Goal: Task Accomplishment & Management: Complete application form

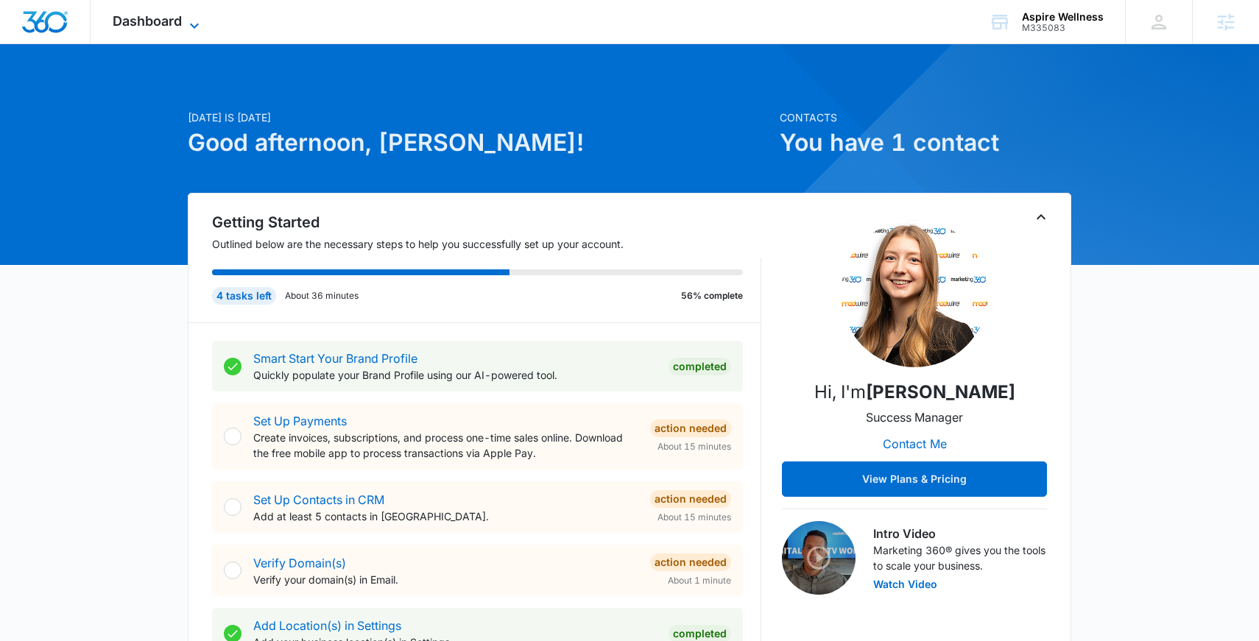
click at [163, 24] on span "Dashboard" at bounding box center [147, 20] width 69 height 15
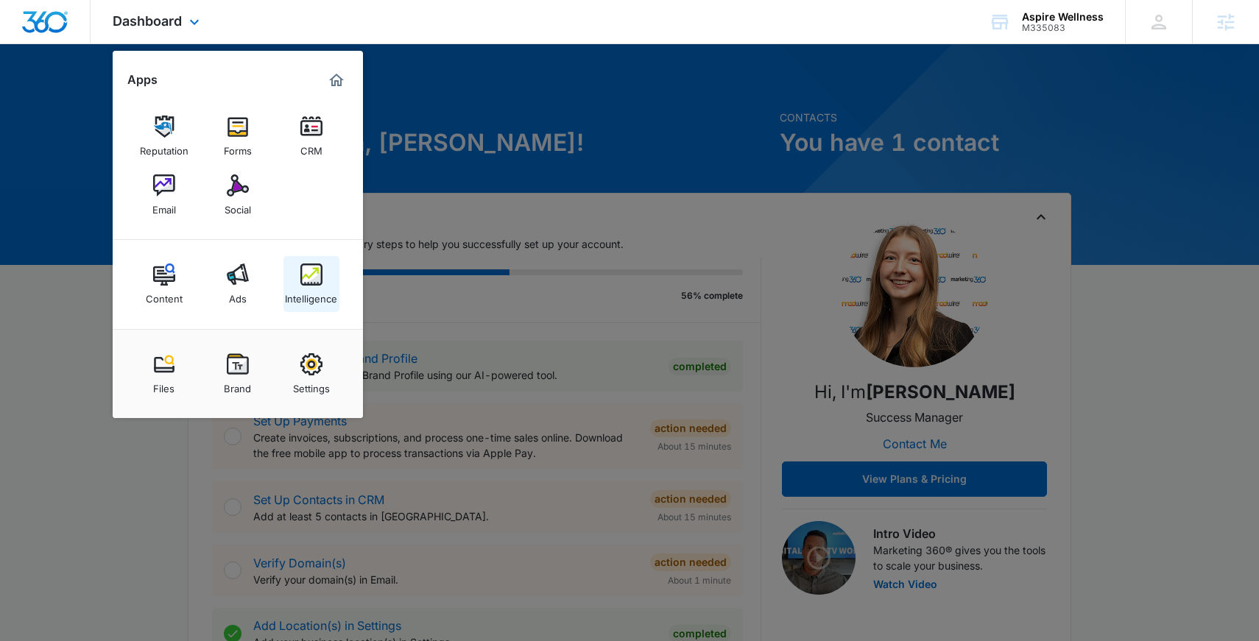
click at [314, 266] on img at bounding box center [311, 274] width 22 height 22
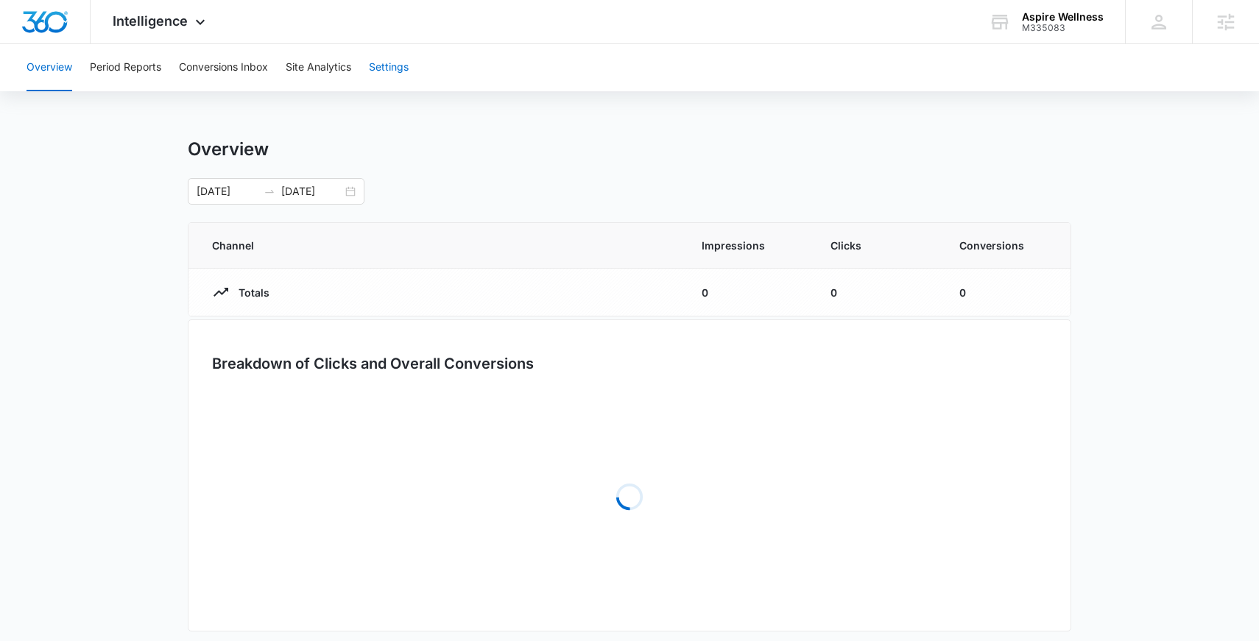
click at [394, 66] on button "Settings" at bounding box center [389, 67] width 40 height 47
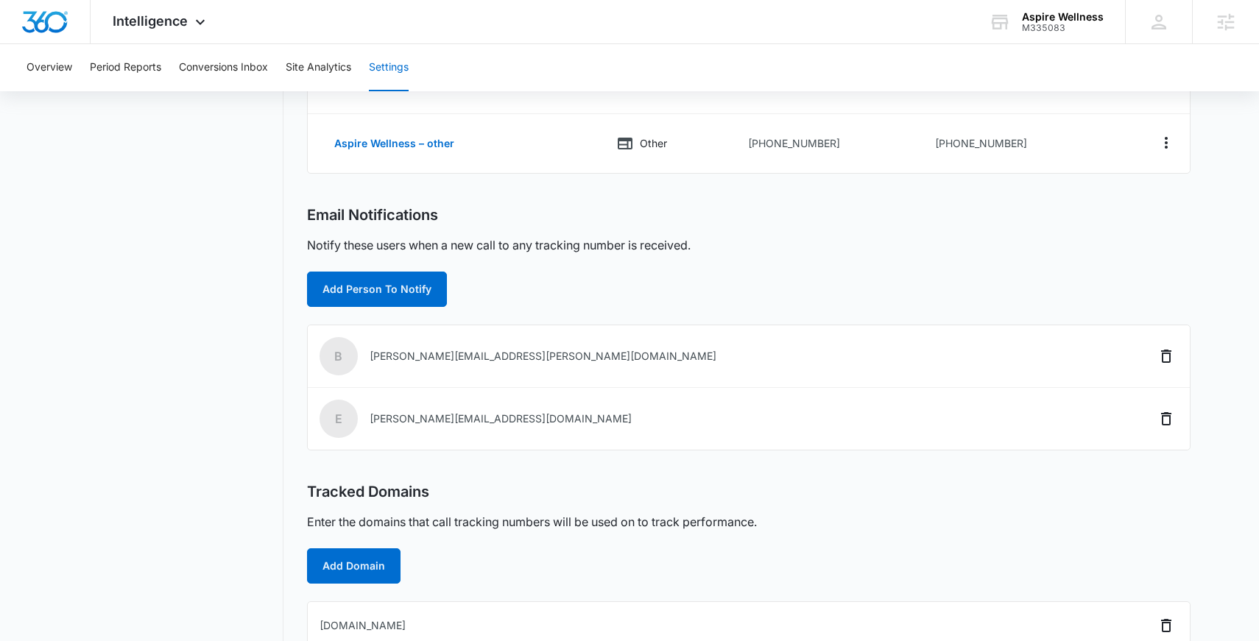
scroll to position [366, 0]
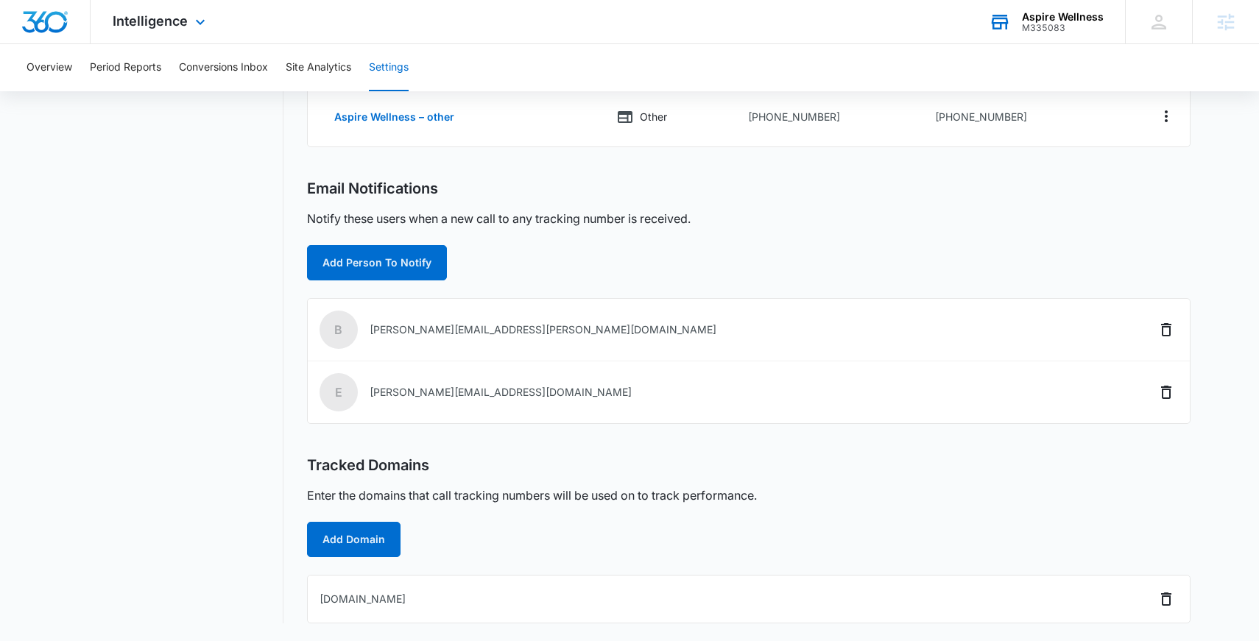
click at [1061, 14] on div "Aspire Wellness" at bounding box center [1063, 17] width 82 height 12
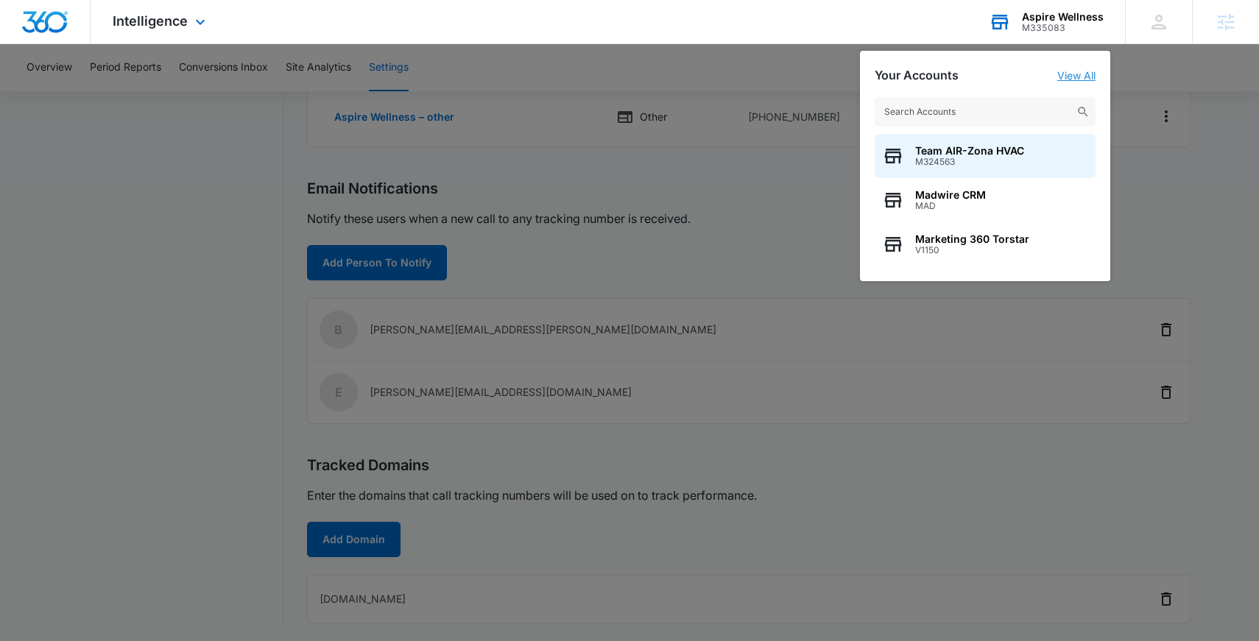
click at [1086, 81] on link "View All" at bounding box center [1076, 75] width 38 height 13
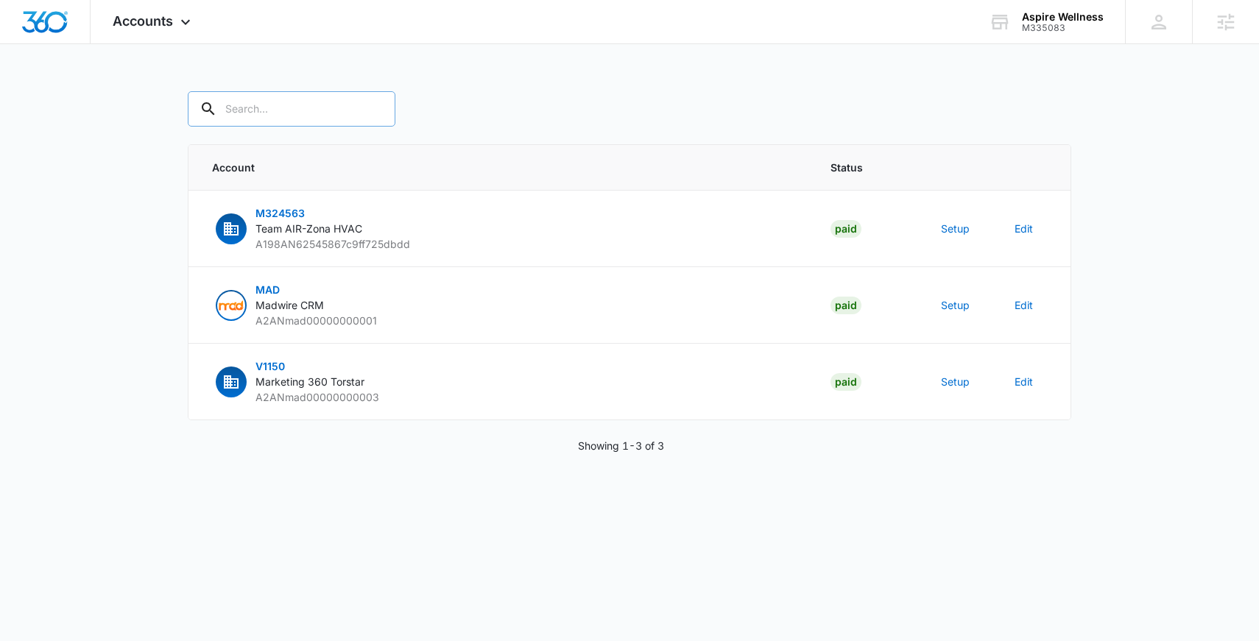
click at [300, 102] on input "text" at bounding box center [292, 108] width 208 height 35
paste input "M335083"
type input "M335083"
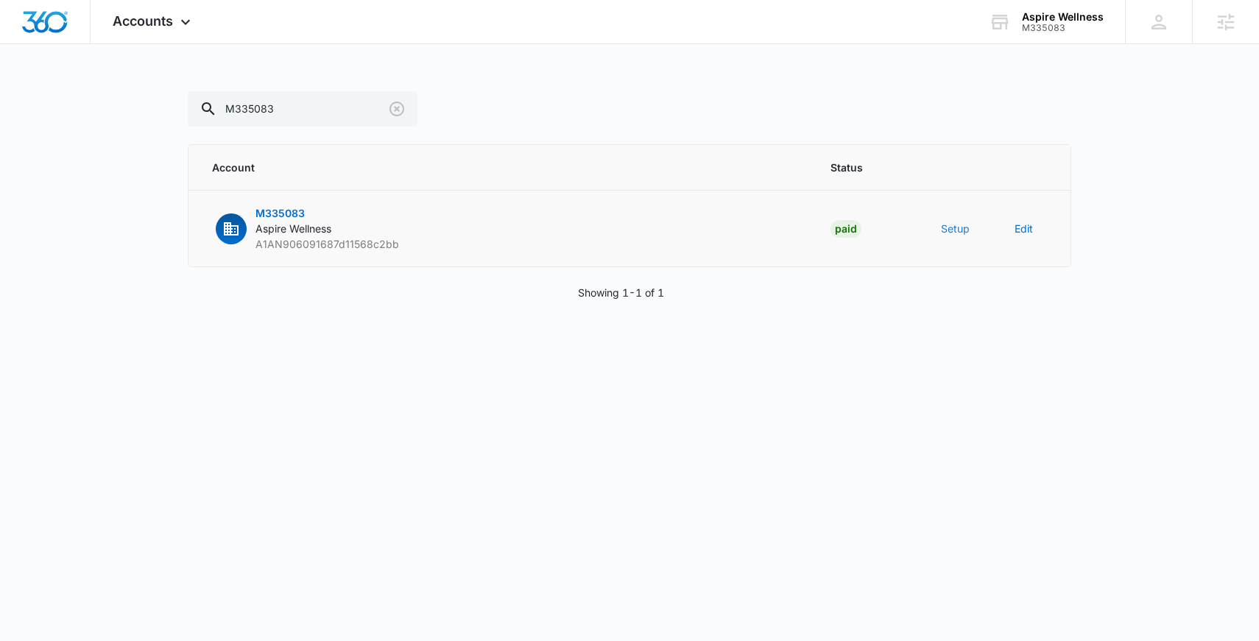
click at [950, 233] on button "Setup" at bounding box center [955, 228] width 29 height 15
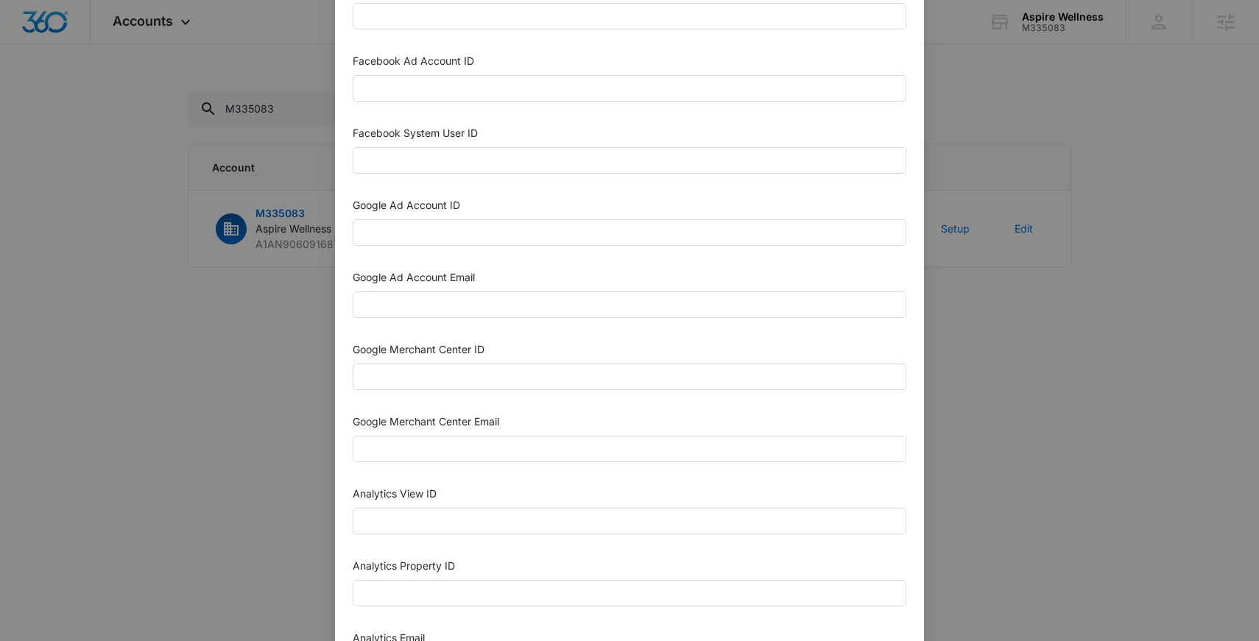
scroll to position [313, 0]
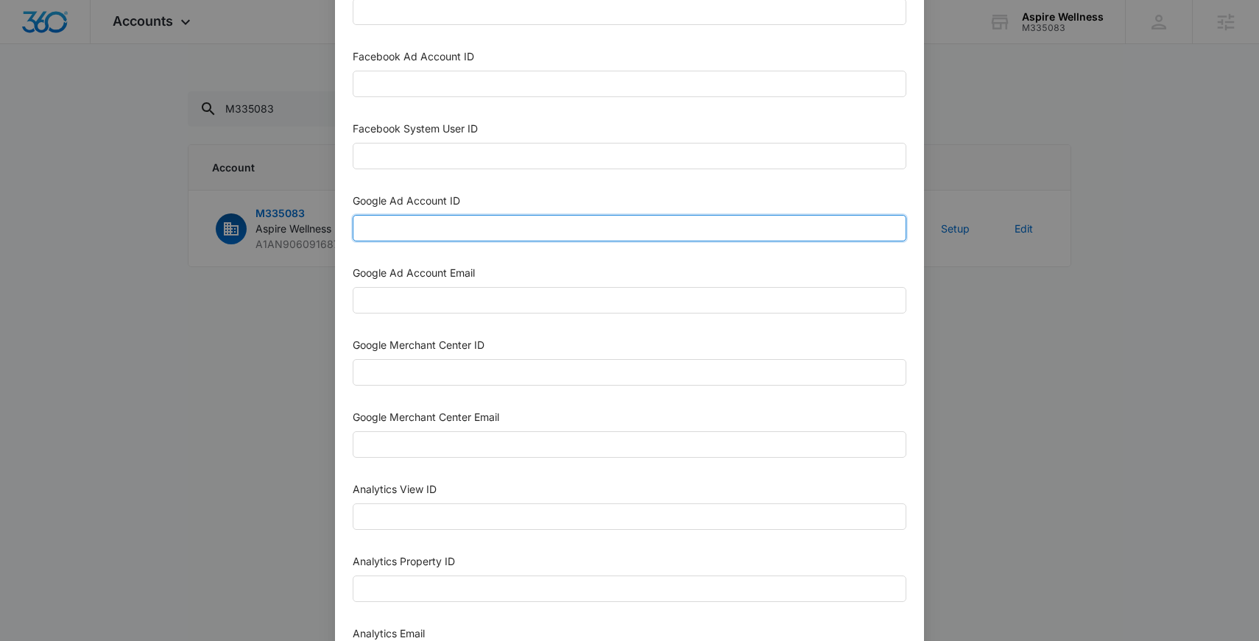
click at [460, 238] on input "Google Ad Account ID" at bounding box center [629, 228] width 553 height 26
paste input "724-942-3970"
type input "724-942-3970"
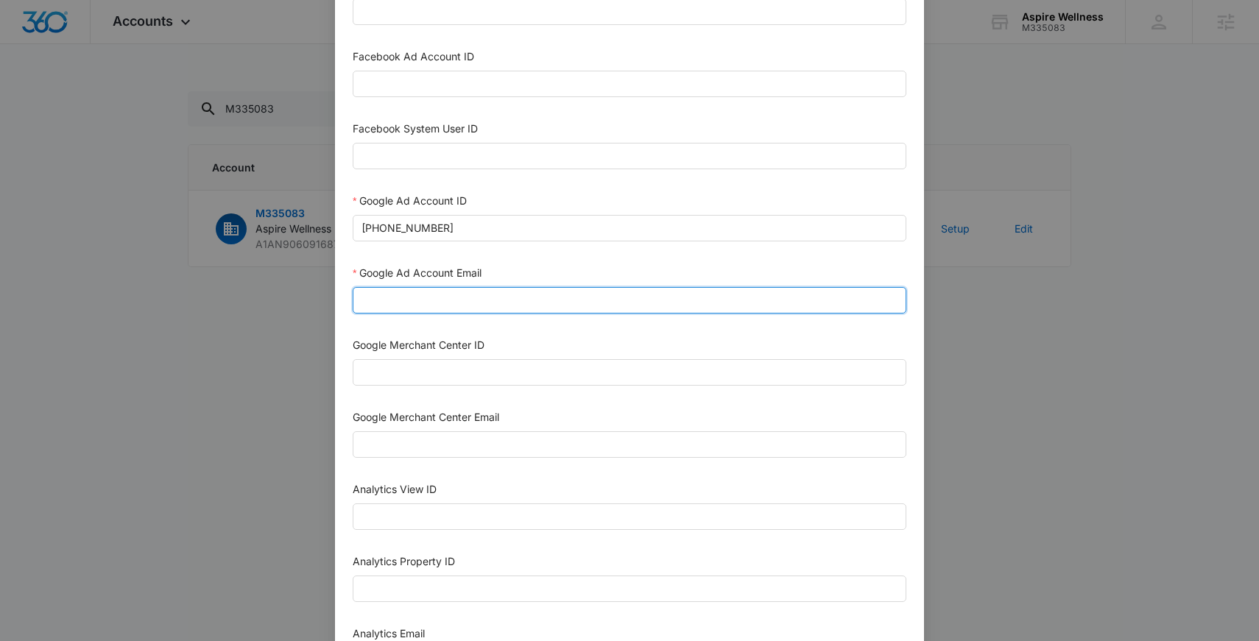
click at [506, 307] on input "Google Ad Account Email" at bounding box center [629, 300] width 553 height 26
paste input "m360+accounts1029@madwiremedia.com"
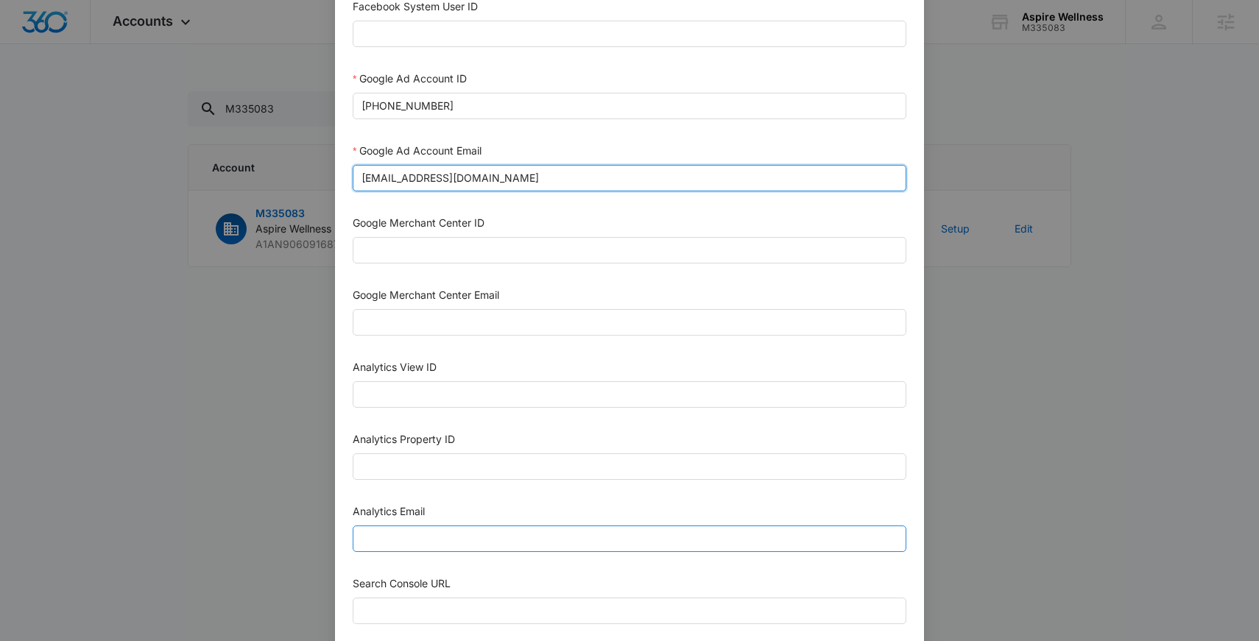
type input "m360+accounts1029@madwiremedia.com"
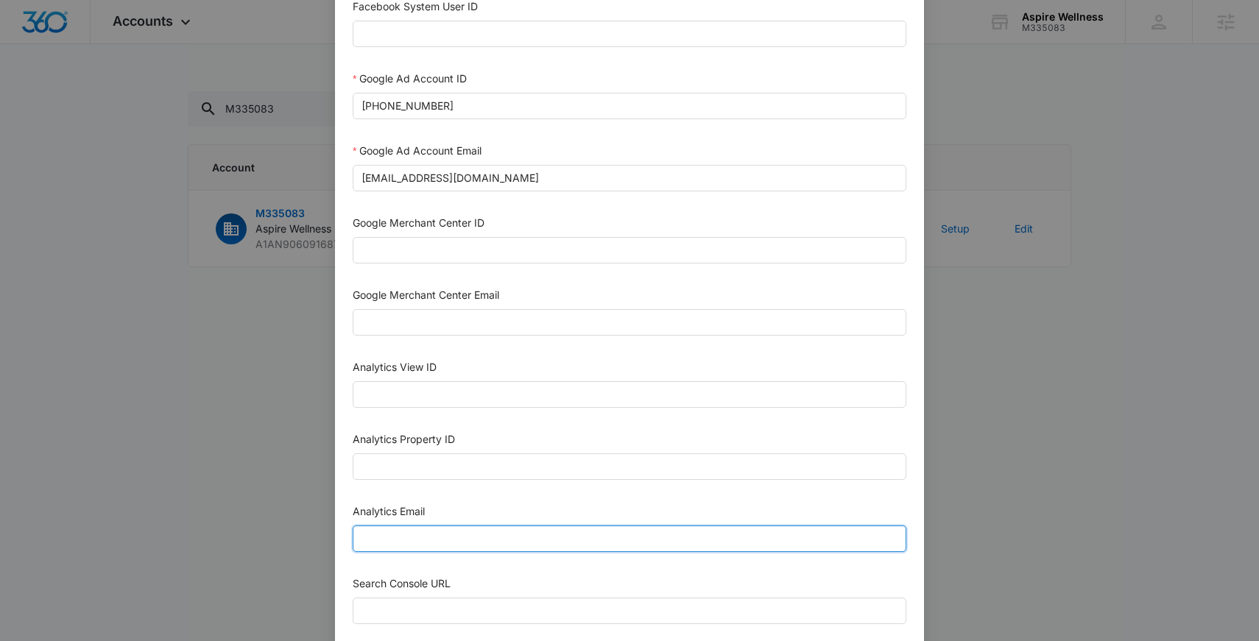
click at [415, 541] on input "Analytics Email" at bounding box center [629, 539] width 553 height 26
paste input "m360+accounts1029@madwiremedia.com"
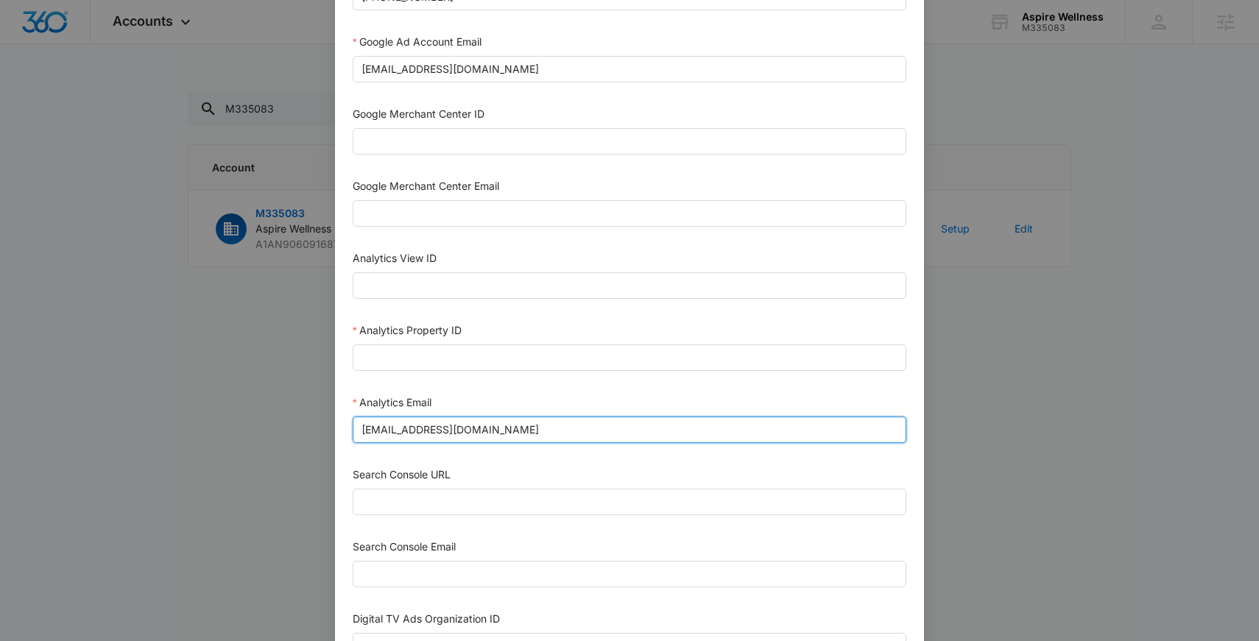
scroll to position [565, 0]
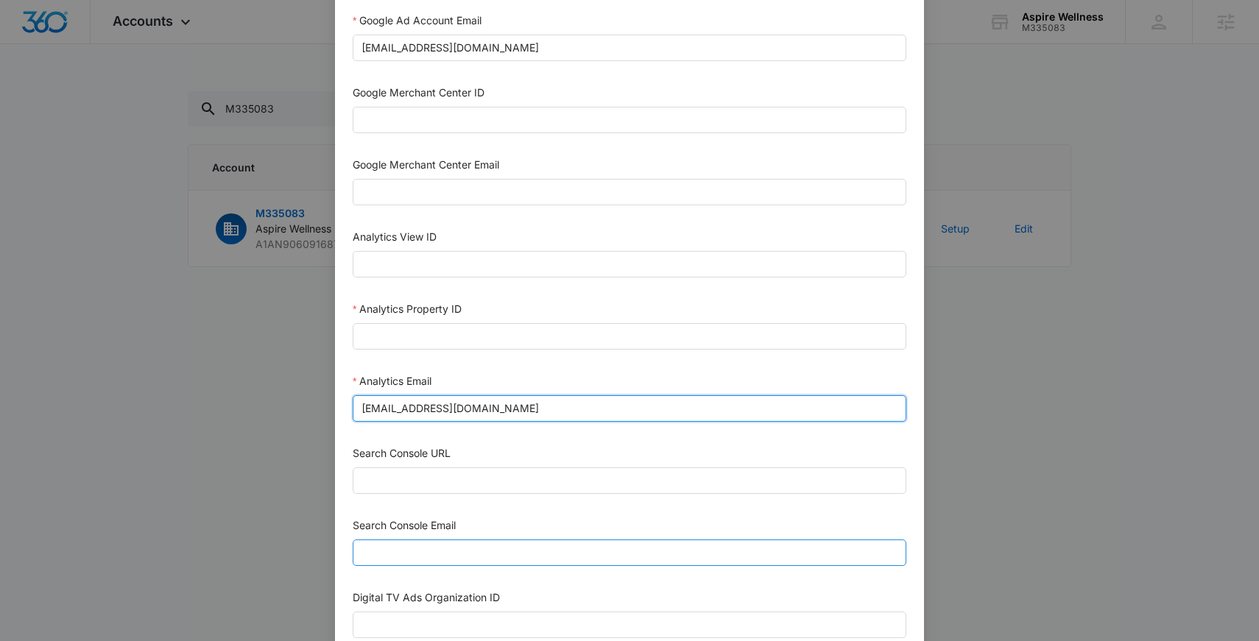
type input "m360+accounts1029@madwiremedia.com"
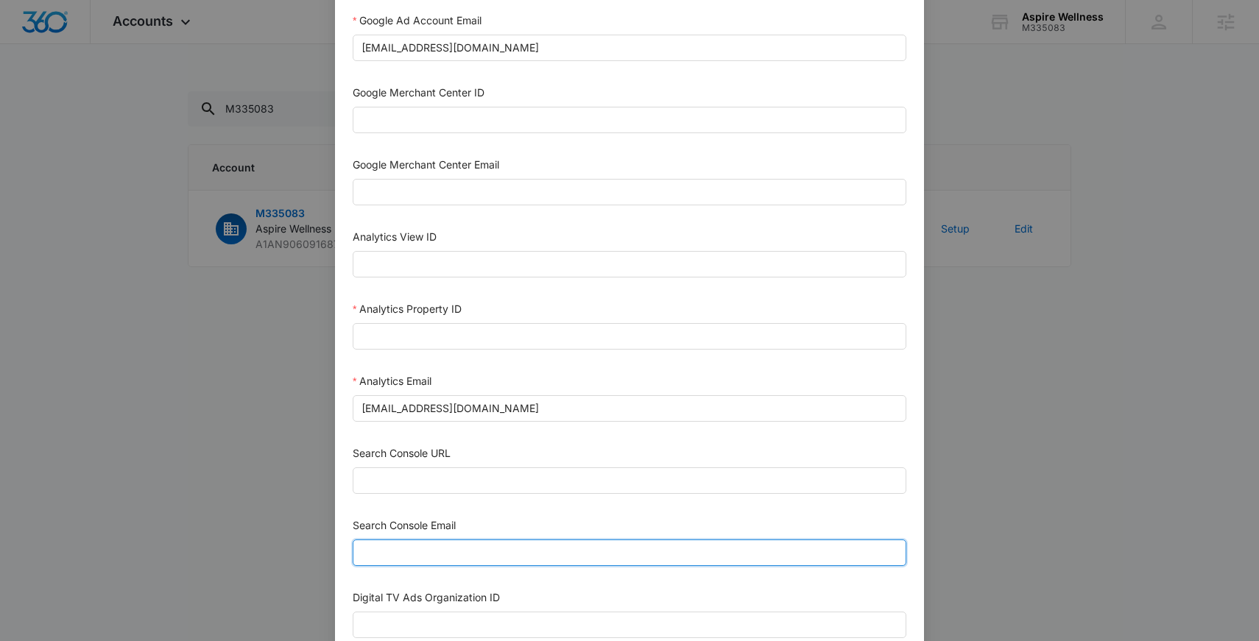
click at [405, 551] on input "Search Console Email" at bounding box center [629, 553] width 553 height 26
paste input "m360+accounts1029@madwiremedia.com"
type input "m360+accounts1029@madwiremedia.com"
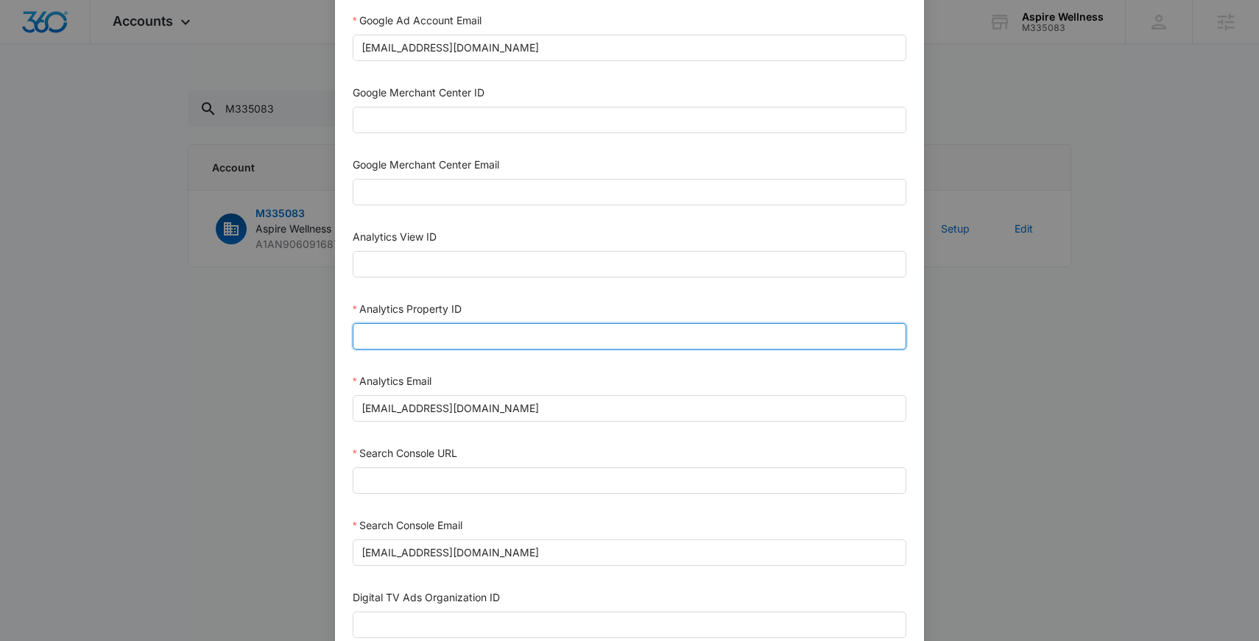
click at [483, 342] on input "Analytics Property ID" at bounding box center [629, 336] width 553 height 26
paste input "500234955"
type input "500234955"
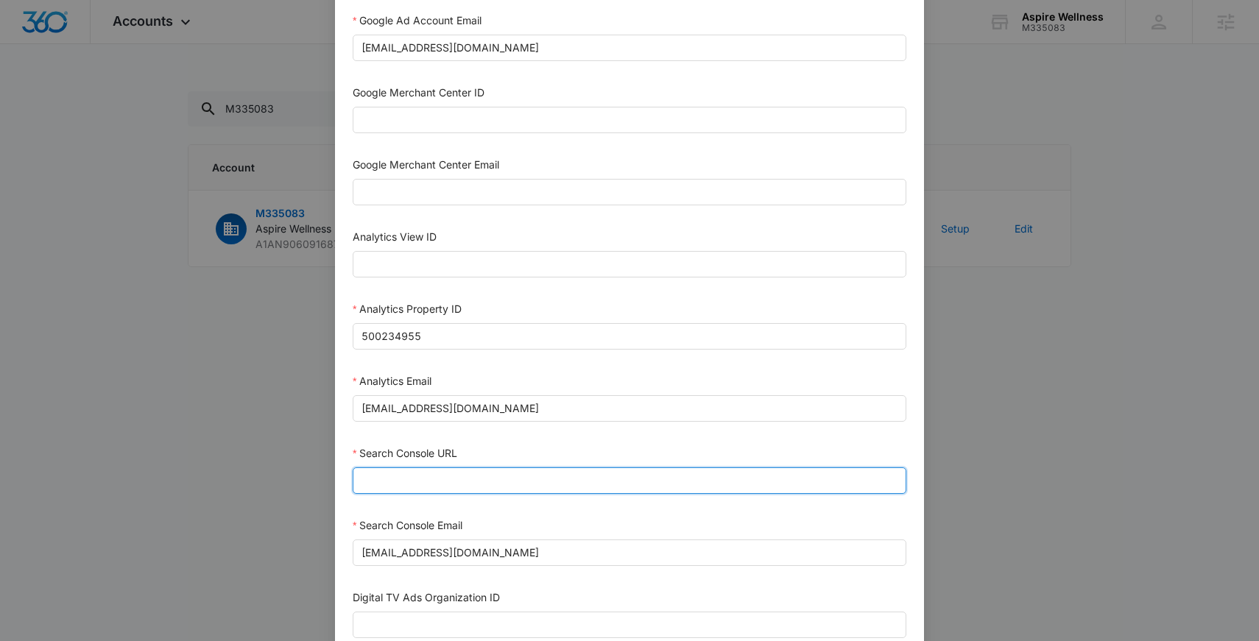
click at [476, 484] on input "Search Console URL" at bounding box center [629, 480] width 553 height 26
paste input "https://aspirewellness-pa.com/"
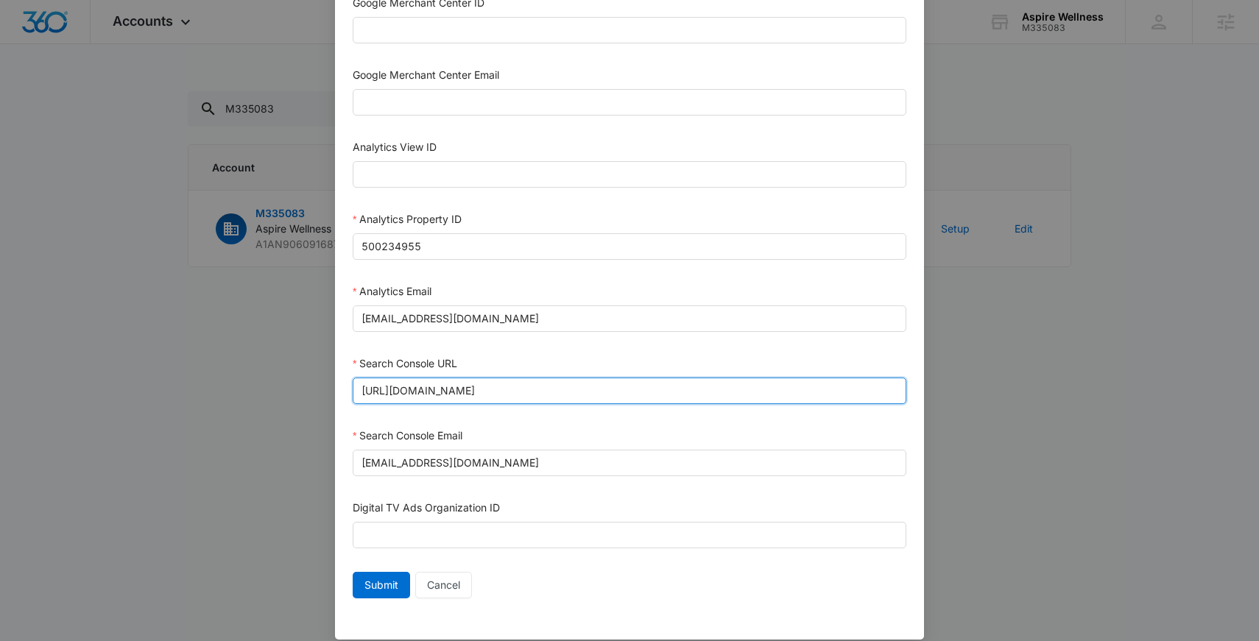
scroll to position [671, 0]
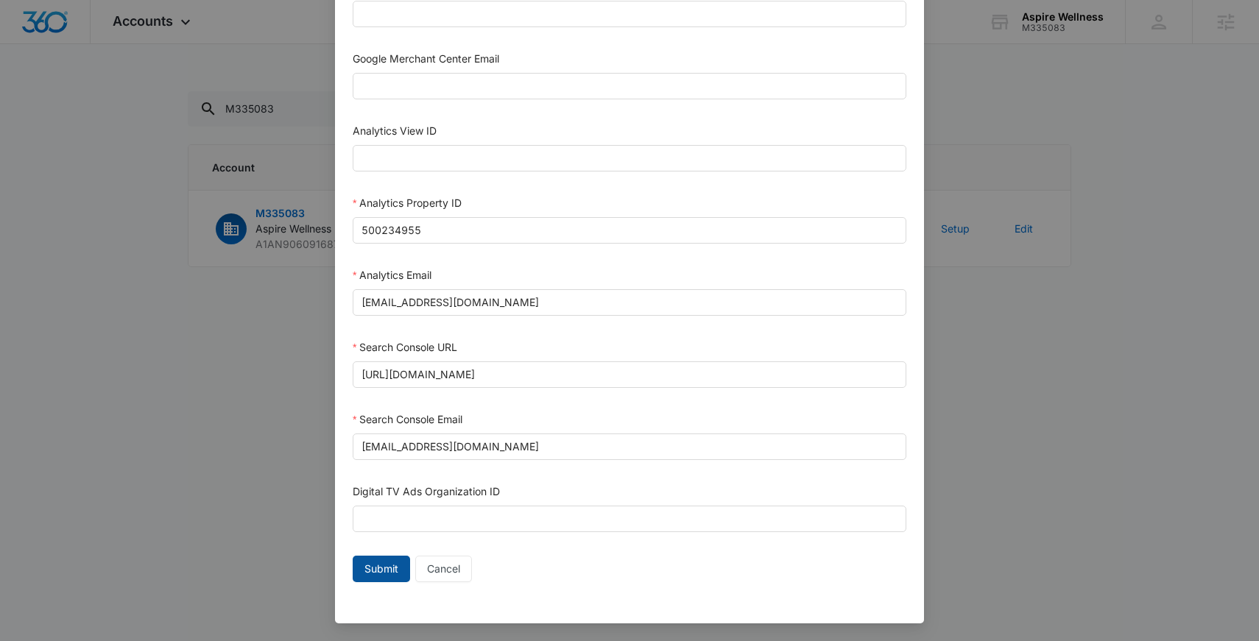
click at [378, 573] on span "Submit" at bounding box center [381, 569] width 34 height 16
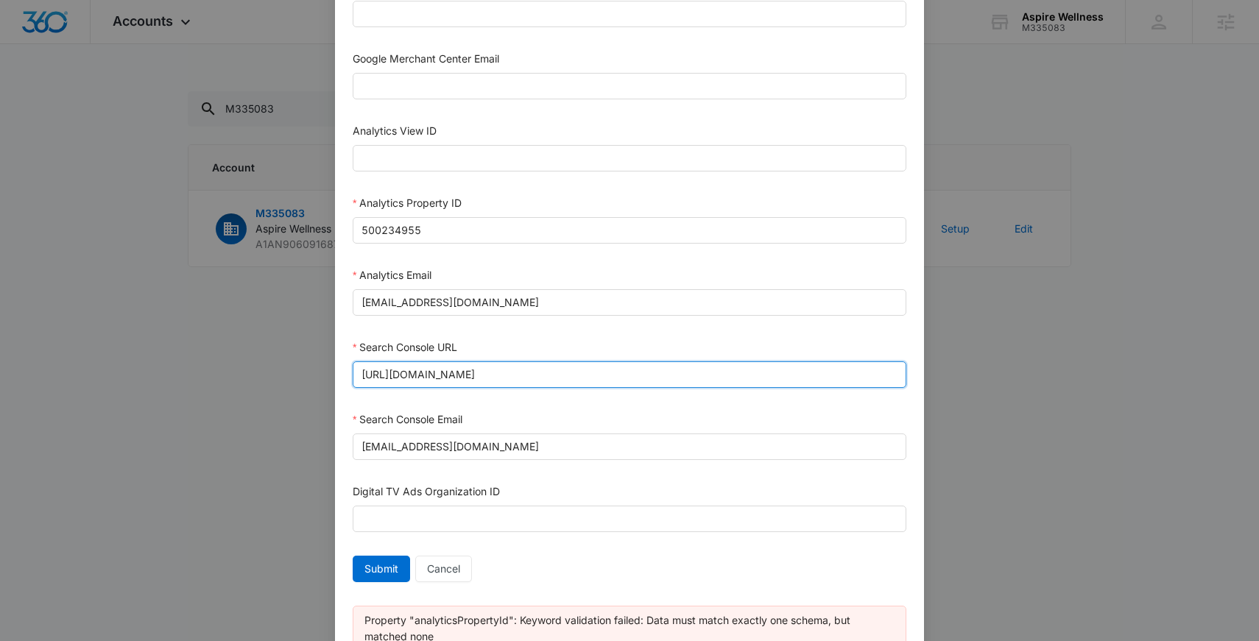
click at [548, 367] on input "https://aspirewellness-pa.com/" at bounding box center [629, 374] width 553 height 26
type input "https://aspirewellness-pa.com"
click at [353, 556] on button "Submit" at bounding box center [381, 569] width 57 height 26
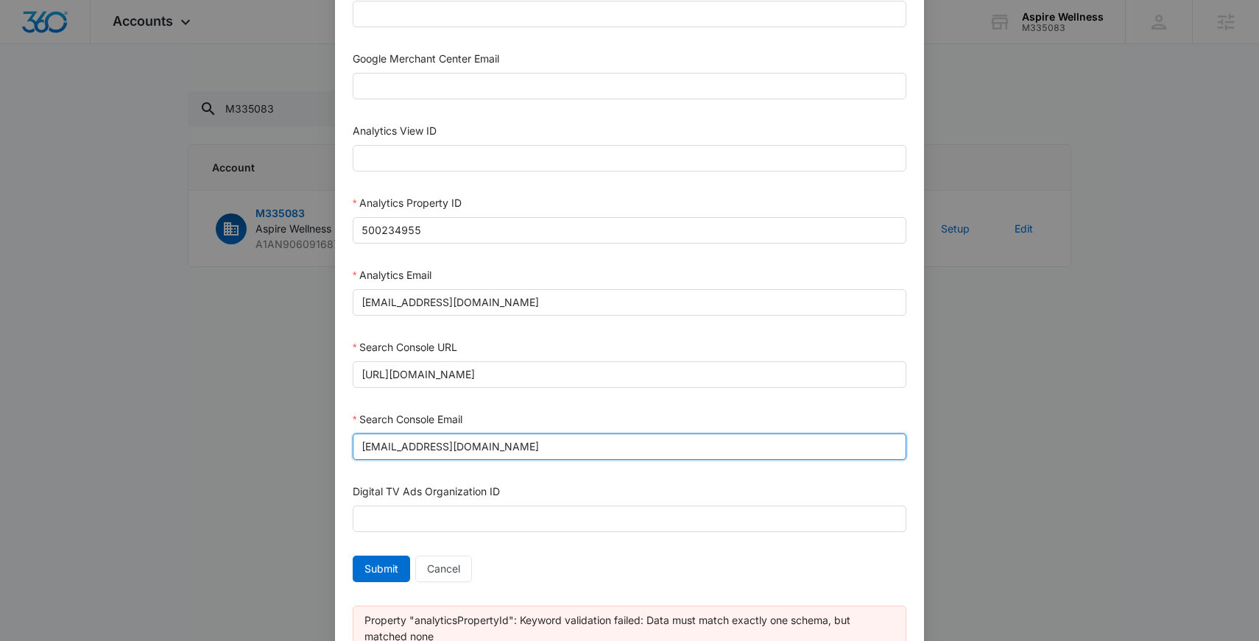
click at [564, 459] on input "m360+accounts1029@madwiremedia.com" at bounding box center [629, 447] width 553 height 26
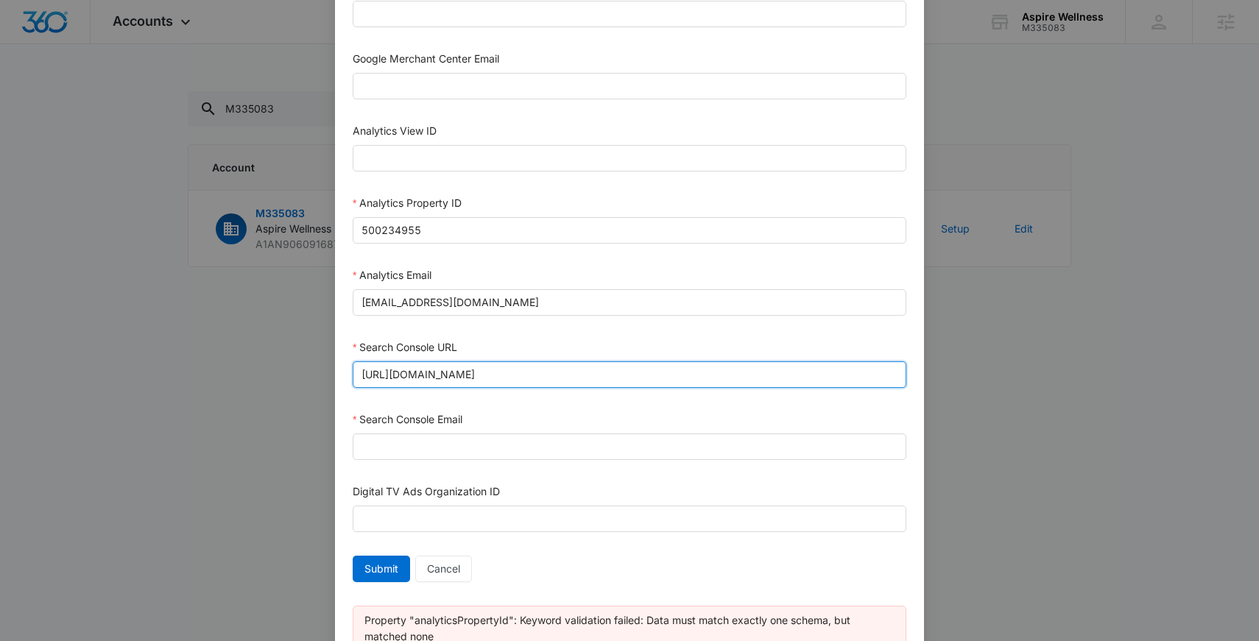
click at [547, 371] on input "https://aspirewellness-pa.com" at bounding box center [629, 374] width 553 height 26
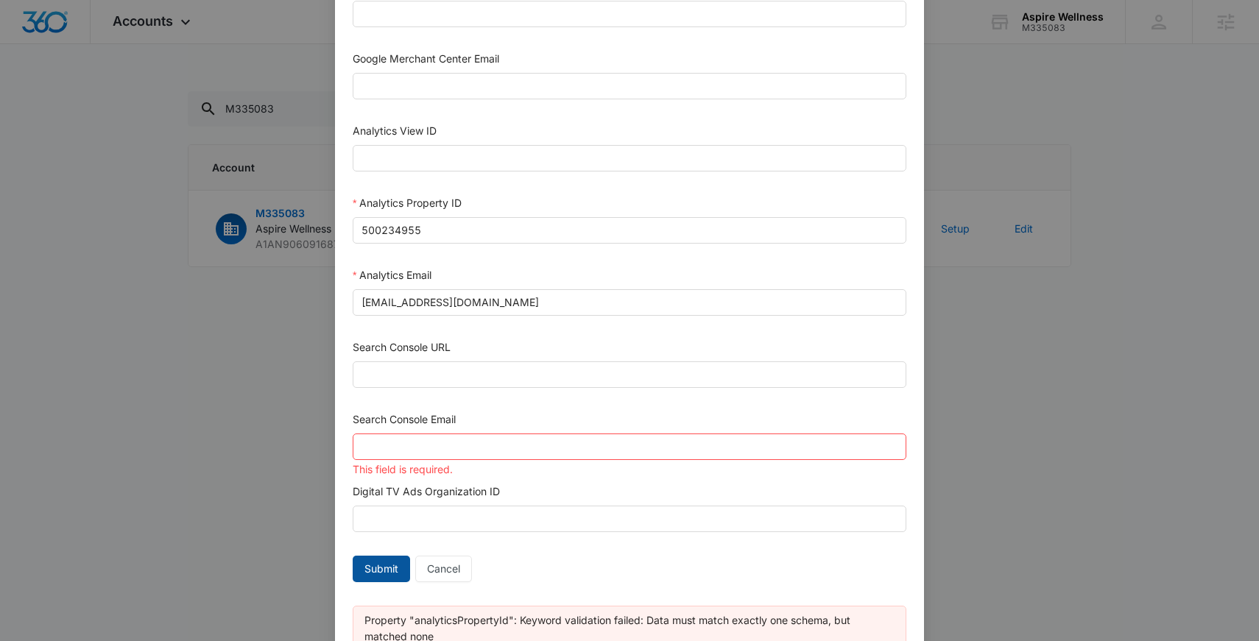
click at [385, 564] on span "Submit" at bounding box center [381, 569] width 34 height 16
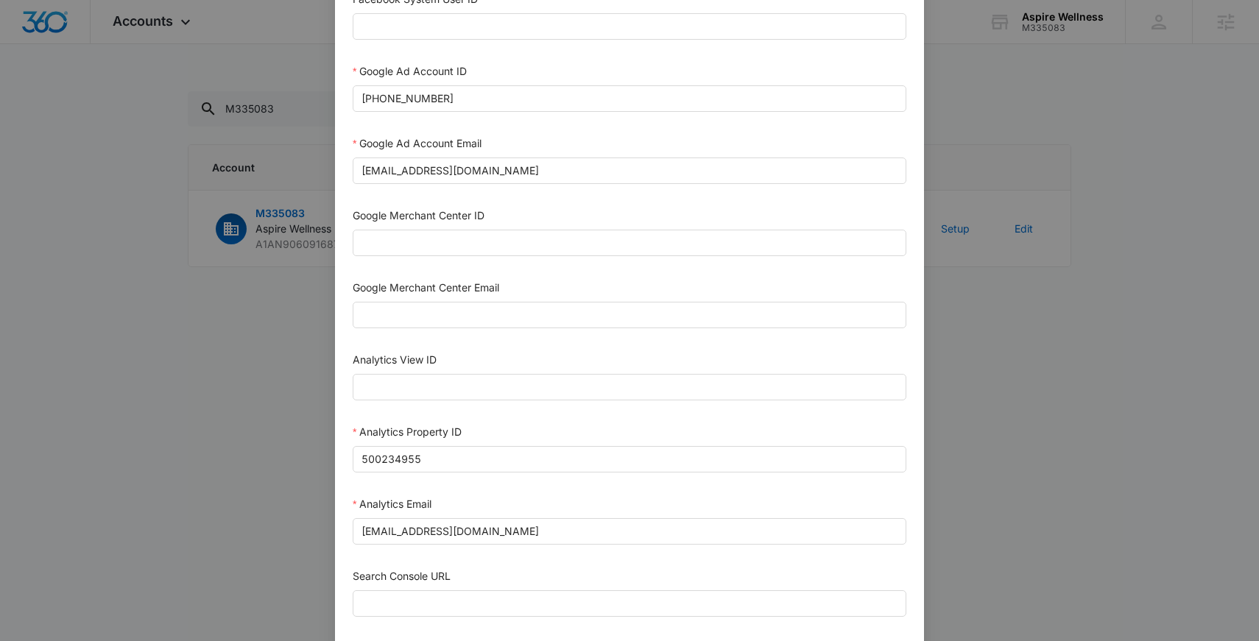
scroll to position [434, 0]
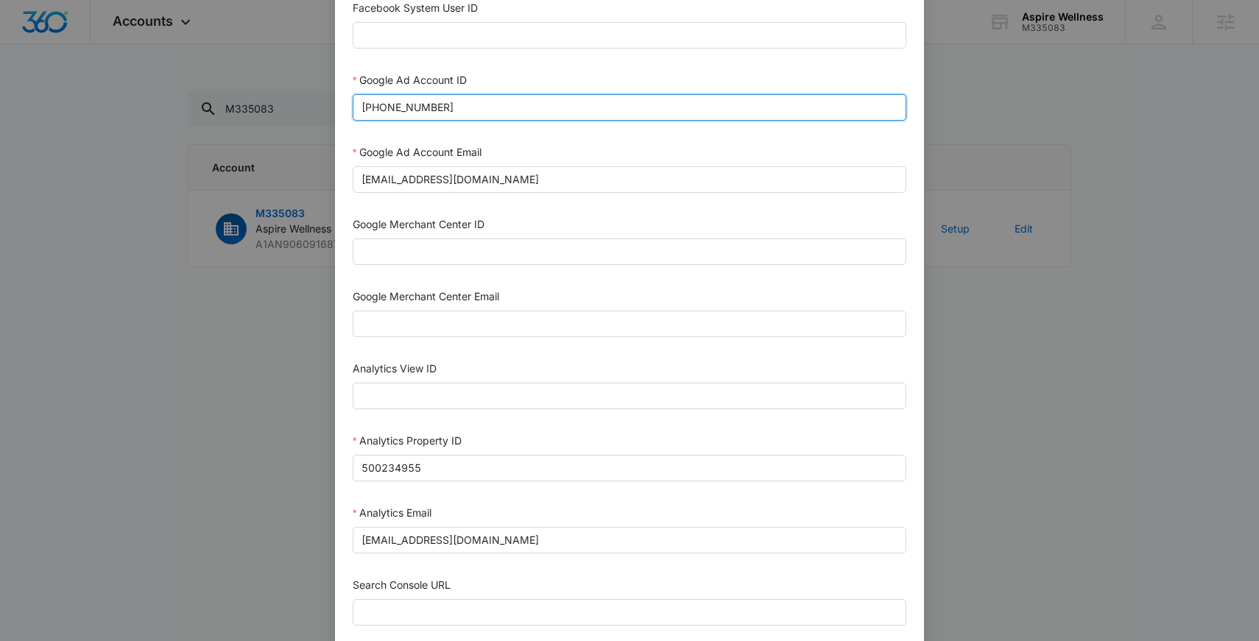
click at [361, 105] on input "724-942-3970" at bounding box center [629, 107] width 553 height 26
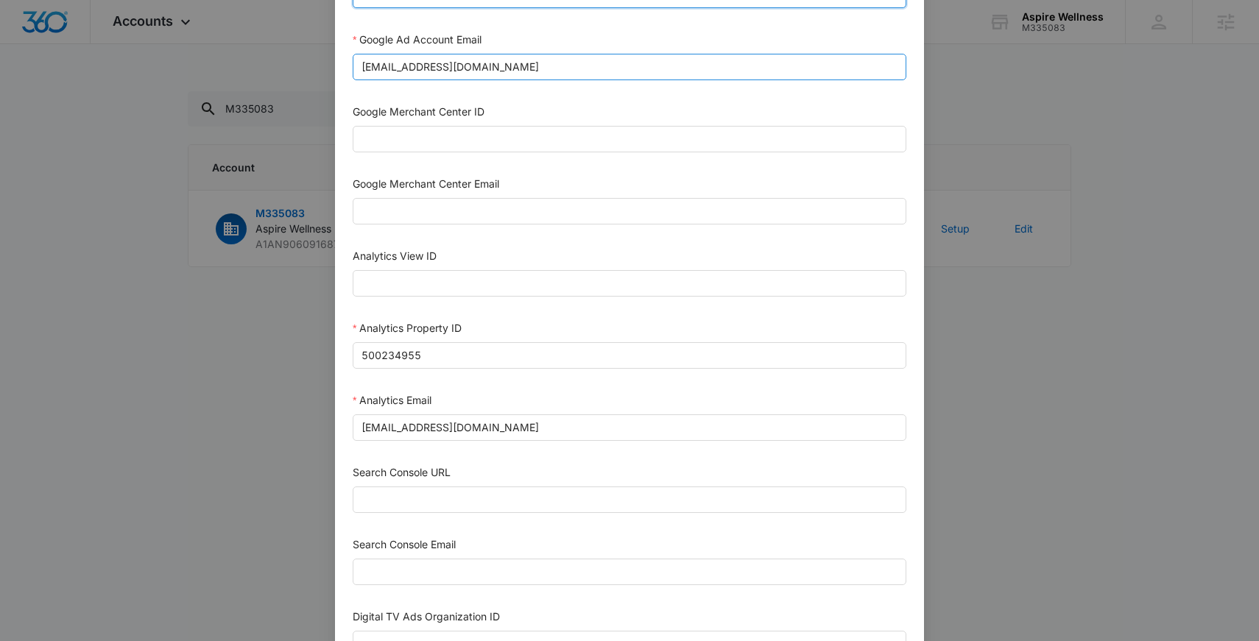
scroll to position [717, 0]
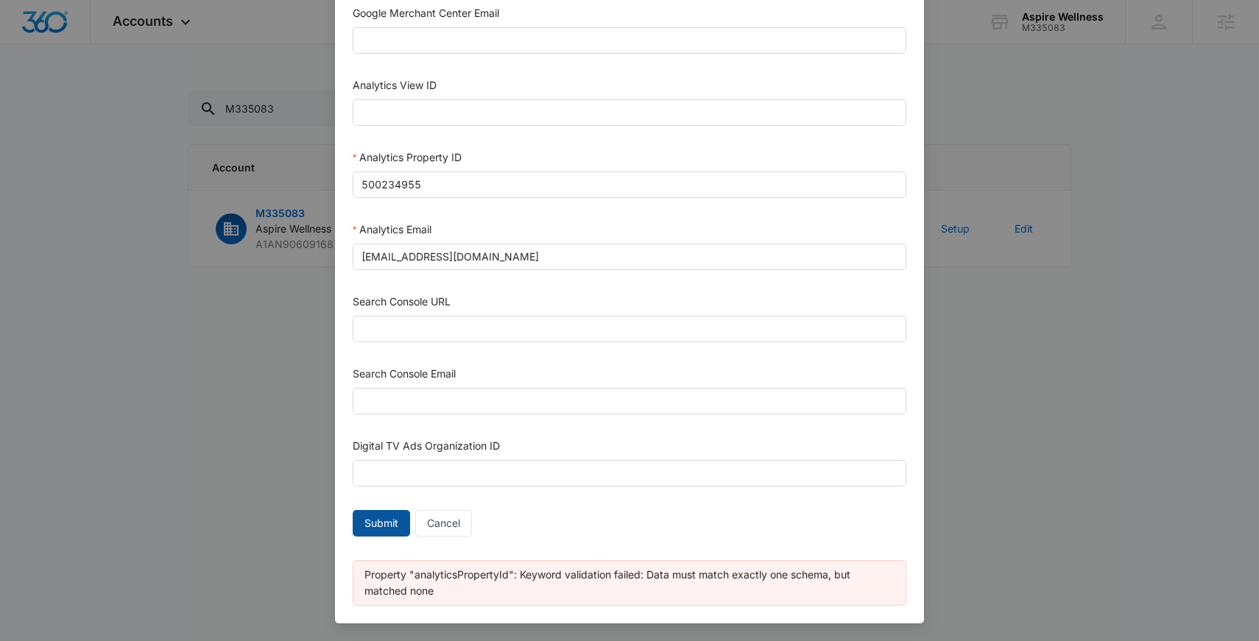
click at [376, 522] on span "Submit" at bounding box center [381, 523] width 34 height 16
click at [489, 202] on div "Analytics Property ID 500234955" at bounding box center [629, 176] width 553 height 54
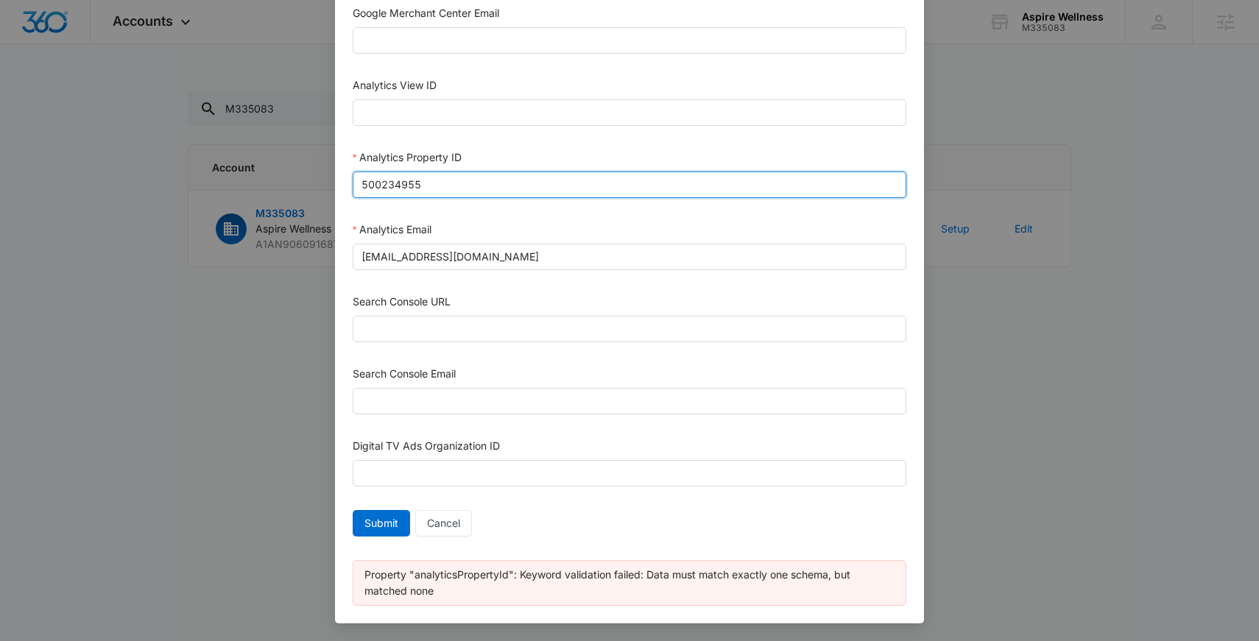
click at [495, 177] on input "500234955" at bounding box center [629, 184] width 553 height 26
type input "500234955"
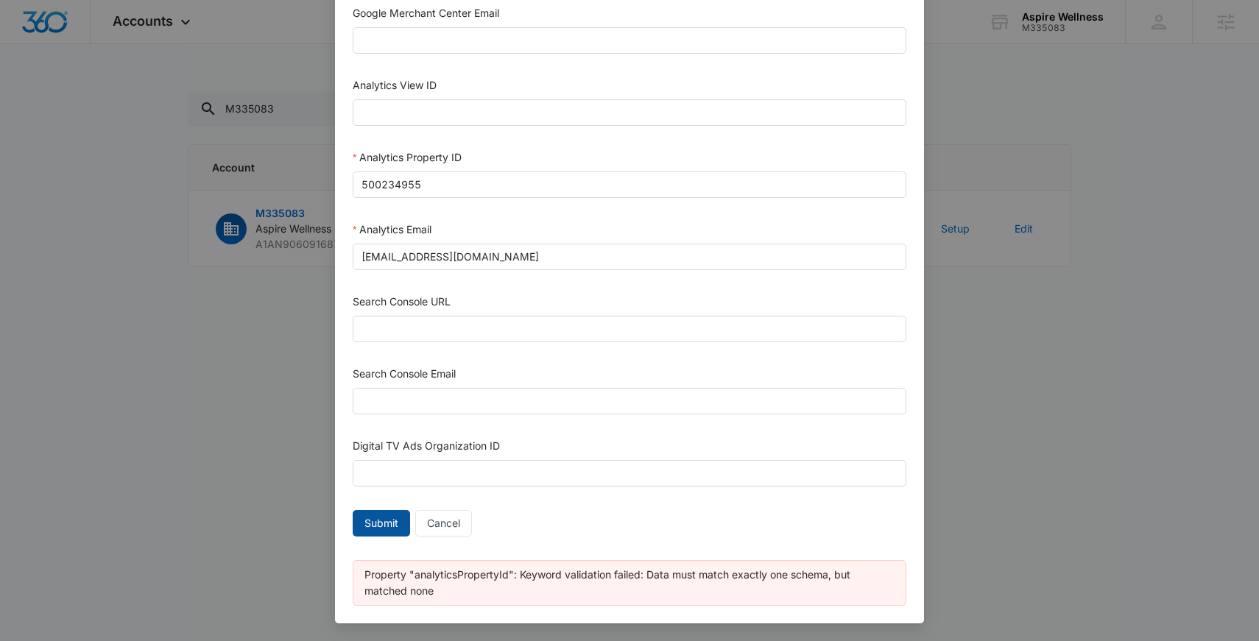
click at [385, 523] on span "Submit" at bounding box center [381, 523] width 34 height 16
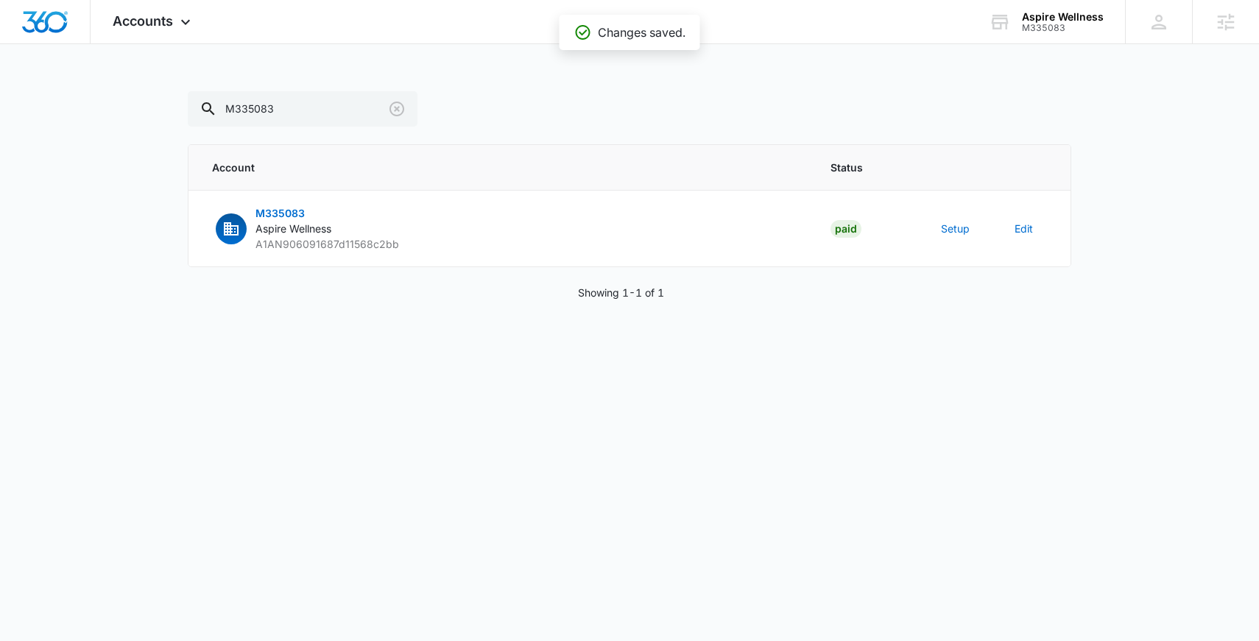
scroll to position [702, 0]
click at [955, 227] on button "Setup" at bounding box center [955, 228] width 29 height 15
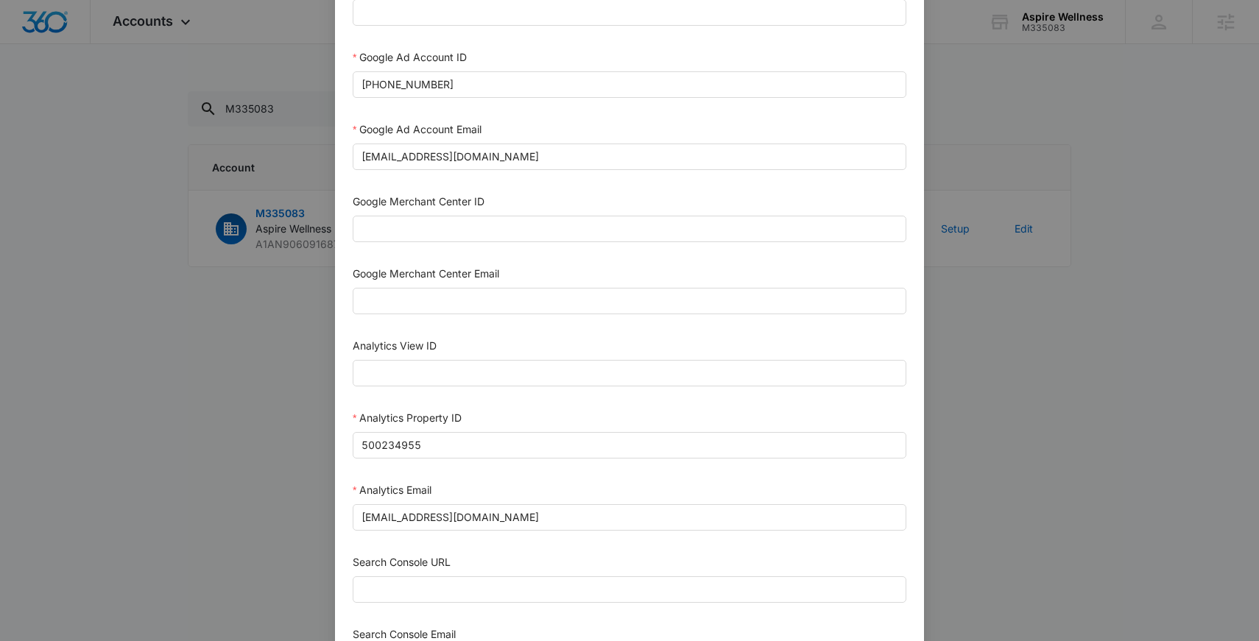
scroll to position [671, 0]
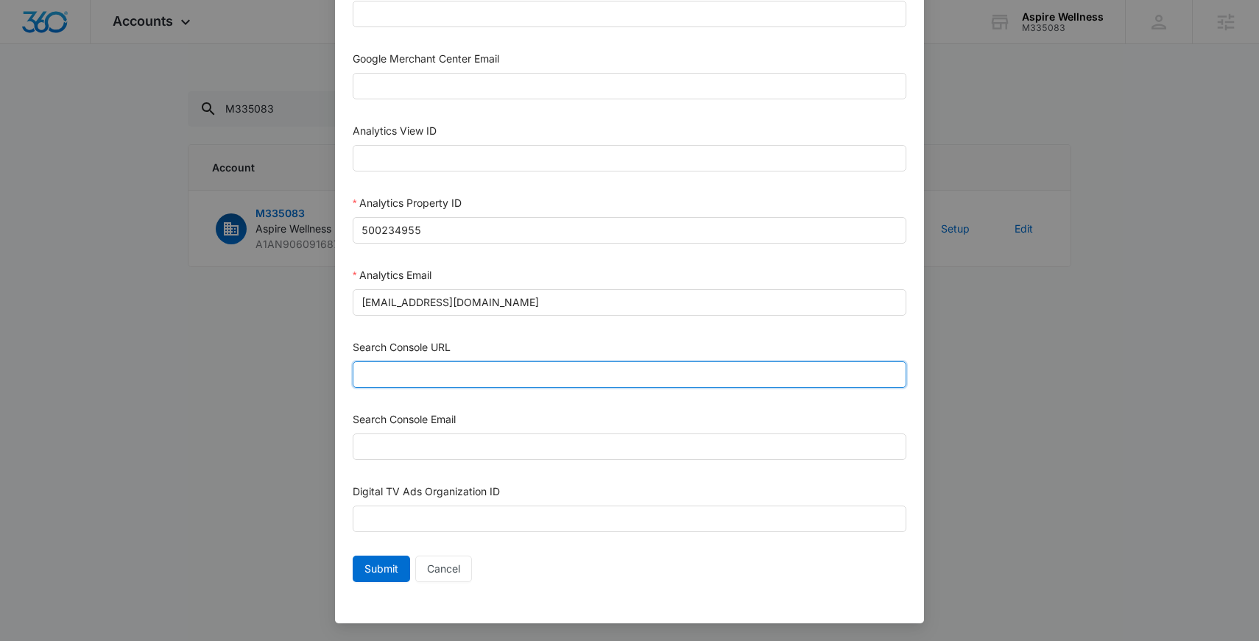
click at [460, 371] on input "Search Console URL" at bounding box center [629, 374] width 553 height 26
paste input "https://aspirewellness-pa.com/"
type input "https://aspirewellness-pa.com/"
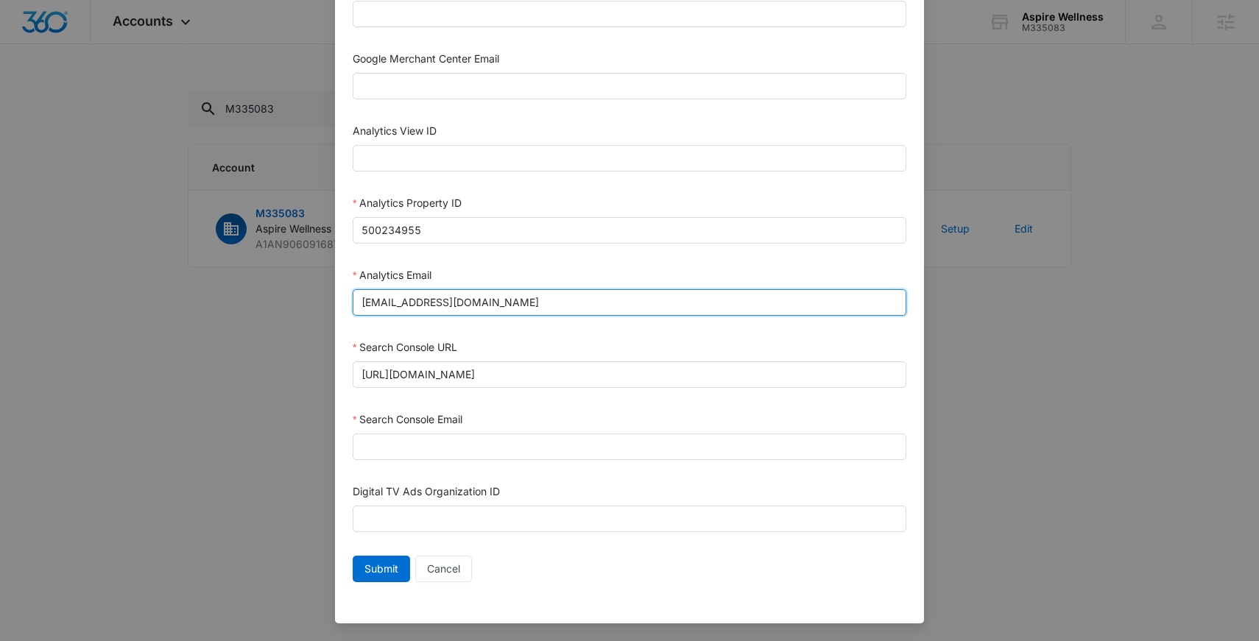
click at [607, 299] on input "m360+accounts1029@madwiremedia.com" at bounding box center [629, 302] width 553 height 26
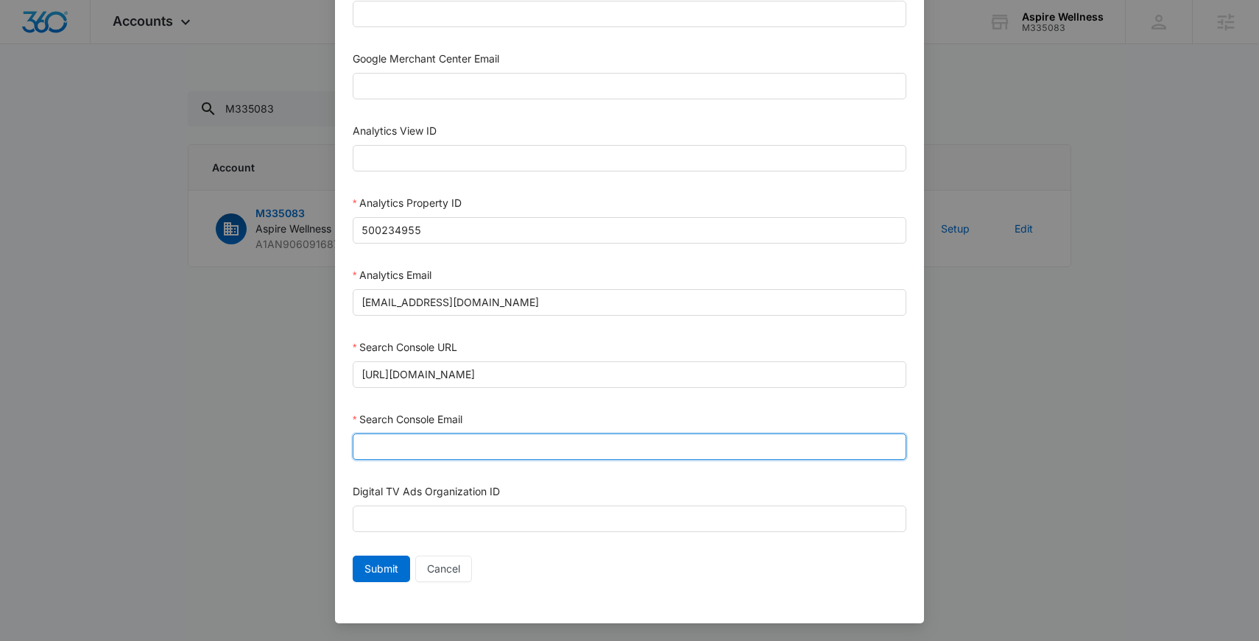
click at [453, 450] on input "Search Console Email" at bounding box center [629, 447] width 553 height 26
paste input "m360+accounts1029@madwiremedia.com"
type input "m360+accounts1029@madwiremedia.com"
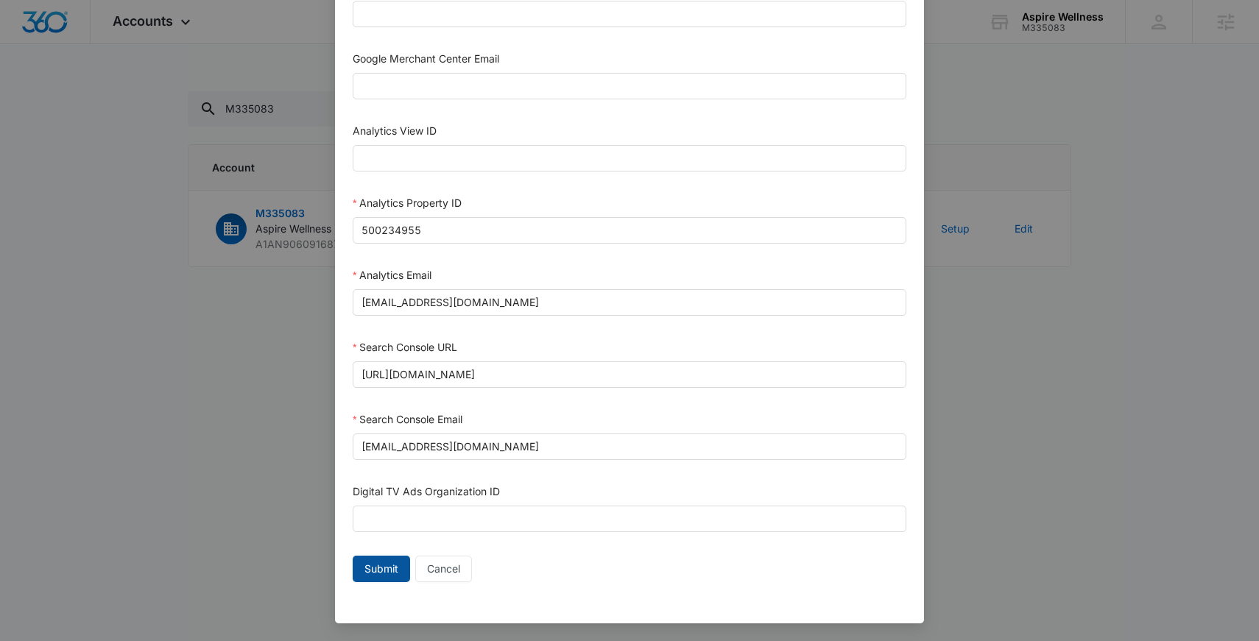
click at [381, 568] on span "Submit" at bounding box center [381, 569] width 34 height 16
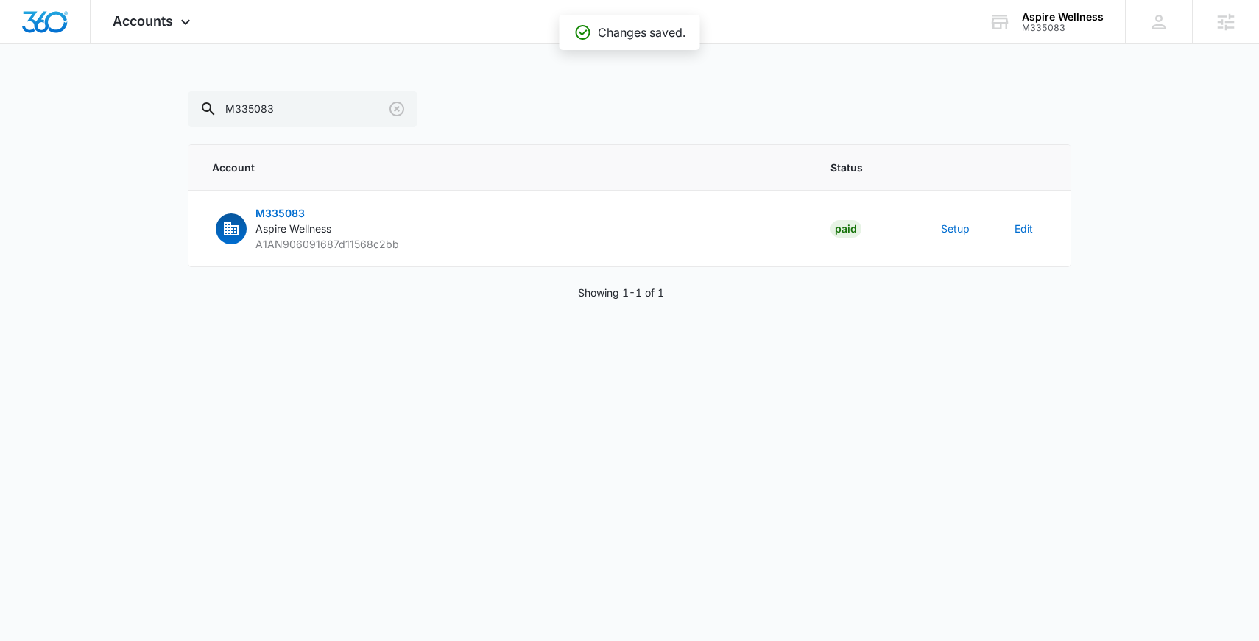
scroll to position [657, 0]
click at [954, 232] on button "Setup" at bounding box center [955, 228] width 29 height 15
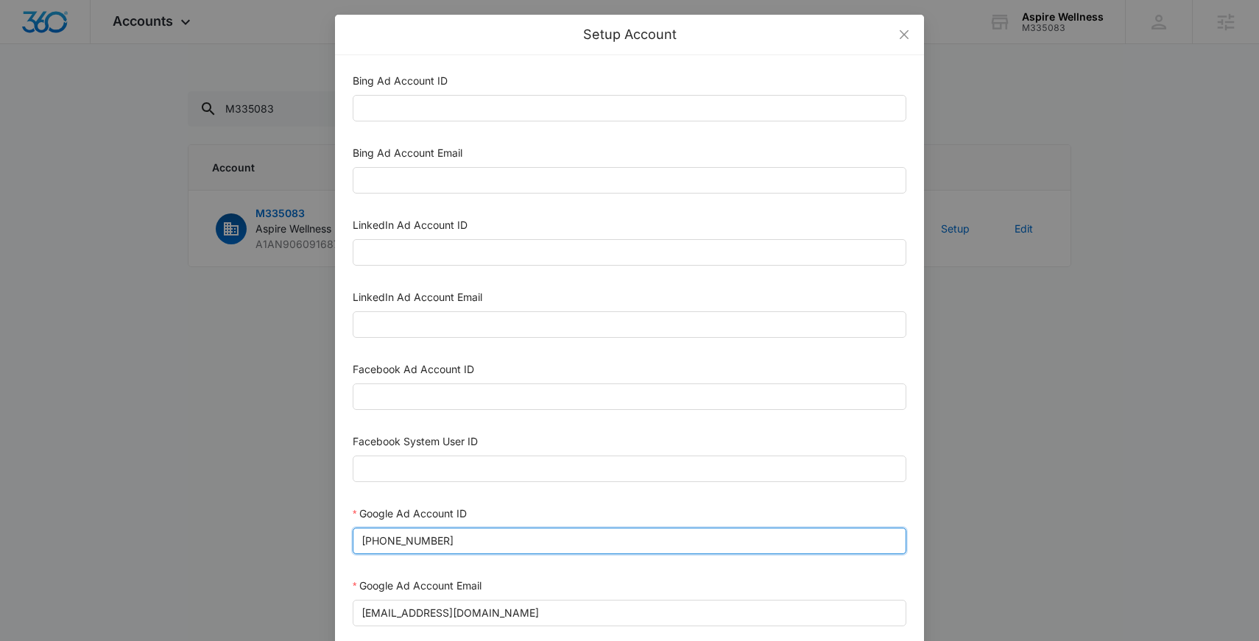
click at [509, 541] on input "724-942-3970" at bounding box center [629, 541] width 553 height 26
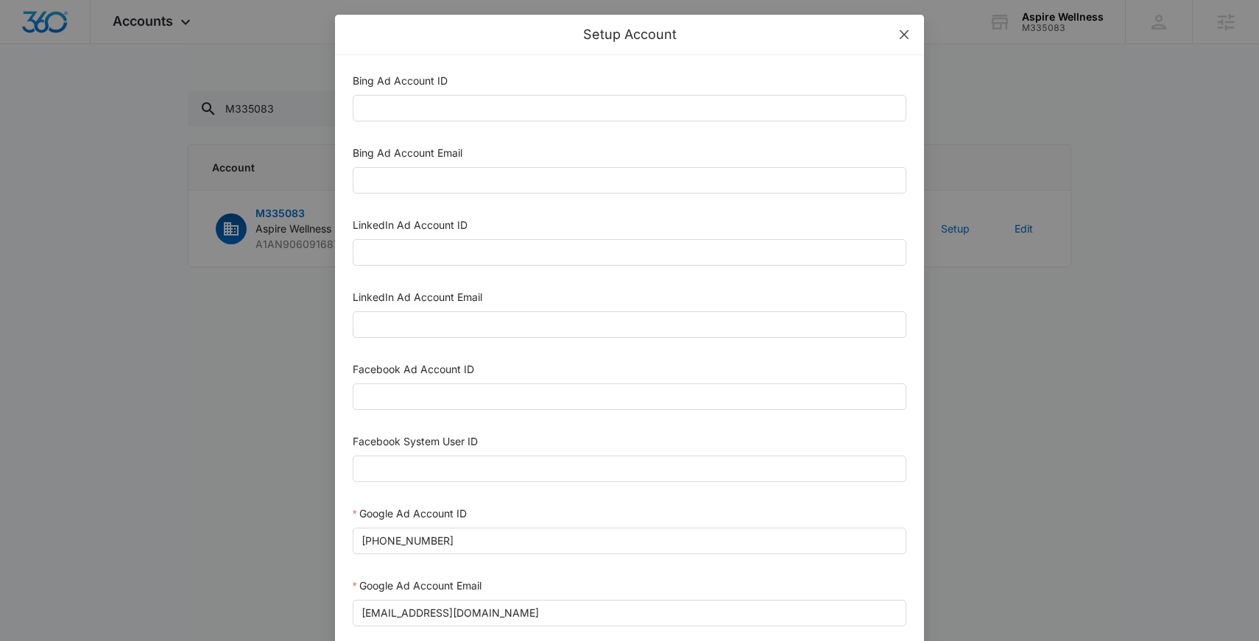
click at [904, 38] on icon "close" at bounding box center [904, 35] width 12 height 12
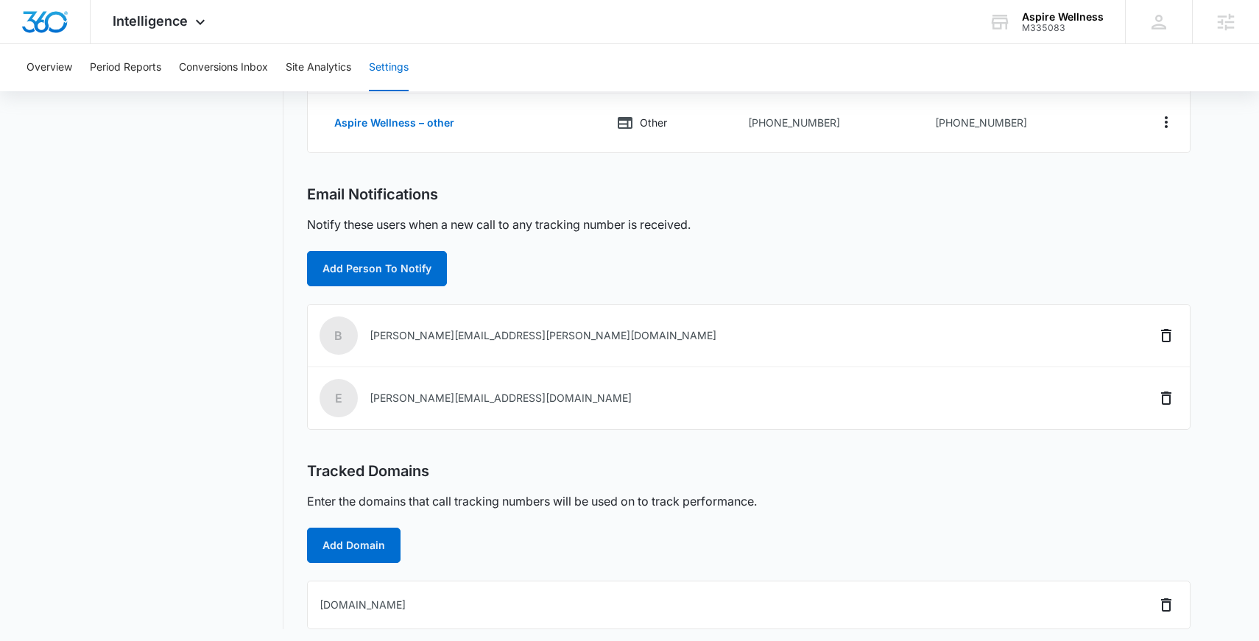
scroll to position [366, 0]
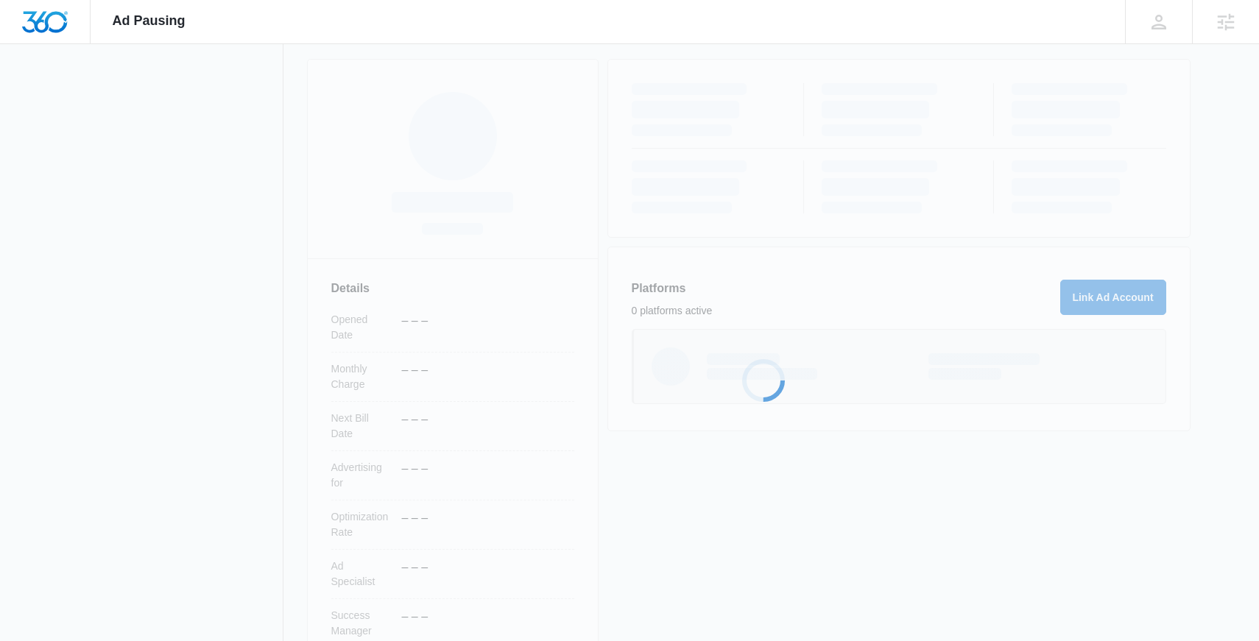
scroll to position [200, 0]
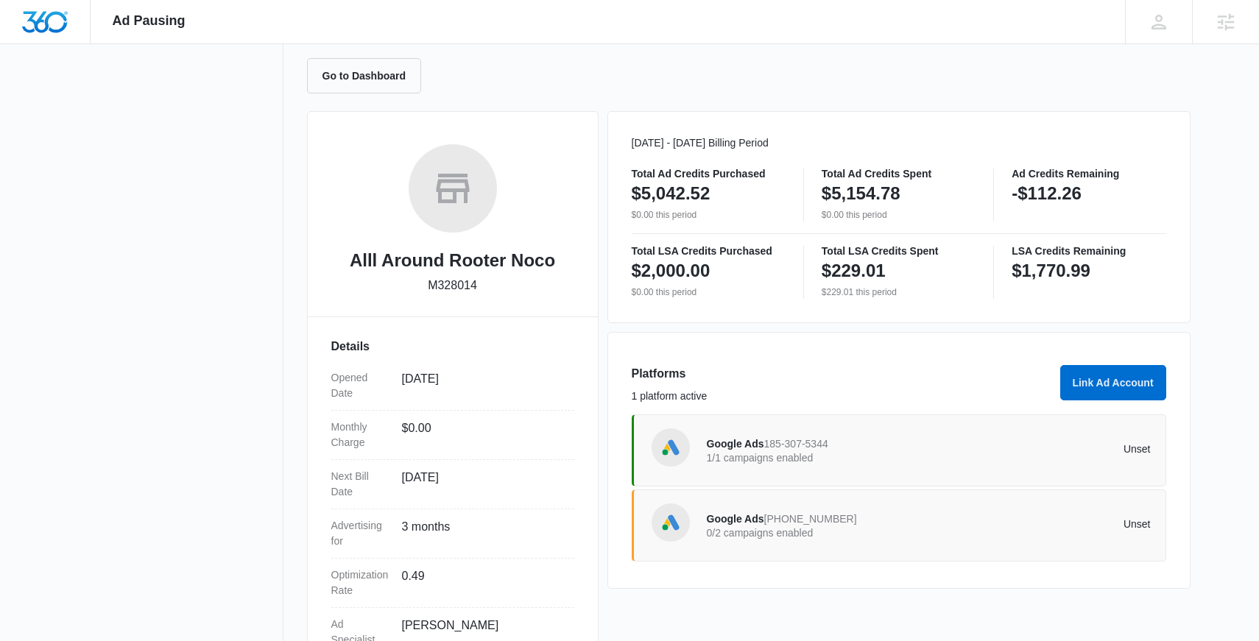
scroll to position [245, 0]
